Goal: Navigation & Orientation: Find specific page/section

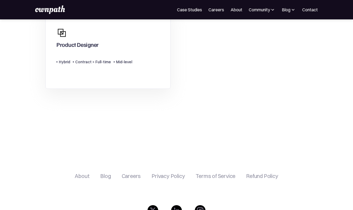
scroll to position [150, 0]
click at [119, 53] on div "Product Designer Type Level Hybrid Contract > Full-time Mid-level" at bounding box center [94, 46] width 76 height 44
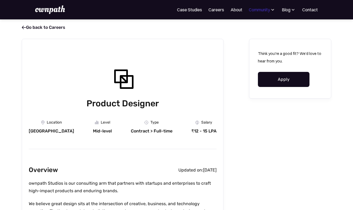
click at [266, 9] on div "Community" at bounding box center [259, 9] width 21 height 6
click at [216, 11] on link "Careers" at bounding box center [216, 9] width 16 height 6
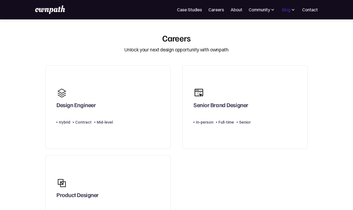
click at [285, 12] on div "Blog" at bounding box center [286, 9] width 9 height 6
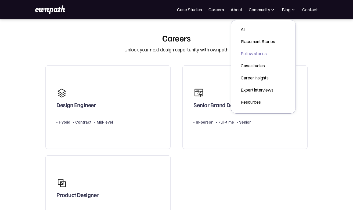
click at [259, 54] on div "Fellow stories" at bounding box center [258, 53] width 34 height 6
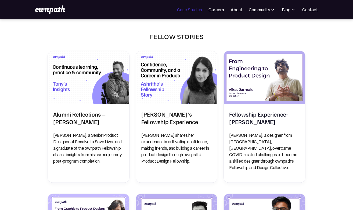
click at [182, 6] on link "Case Studies" at bounding box center [189, 9] width 25 height 6
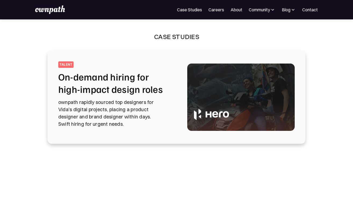
click at [56, 12] on img at bounding box center [50, 9] width 30 height 9
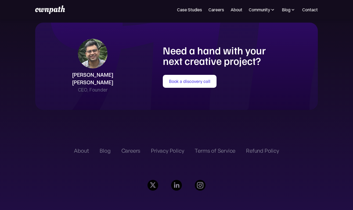
scroll to position [1165, 0]
